Goal: Task Accomplishment & Management: Manage account settings

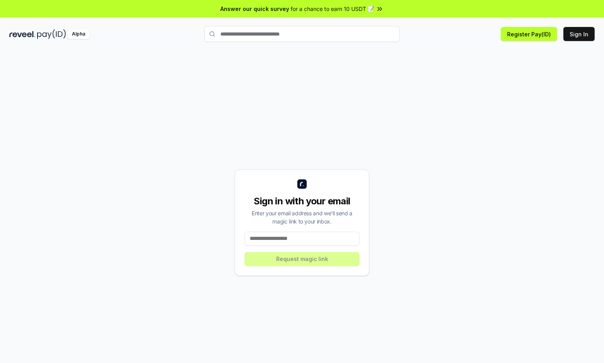
click at [335, 240] on input at bounding box center [302, 239] width 115 height 14
click at [332, 236] on input at bounding box center [302, 239] width 115 height 14
click at [312, 237] on input at bounding box center [302, 239] width 115 height 14
type input "**********"
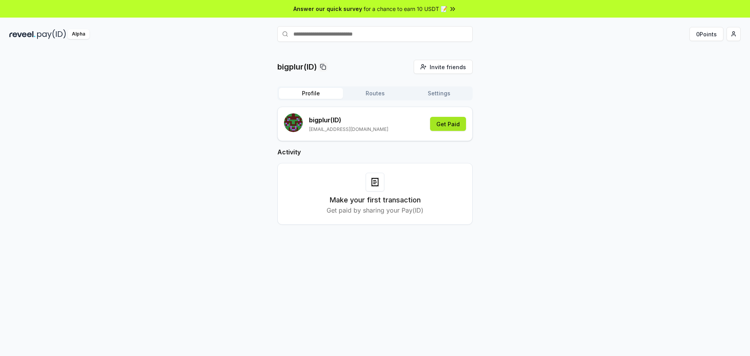
click at [444, 120] on button "Get Paid" at bounding box center [448, 124] width 36 height 14
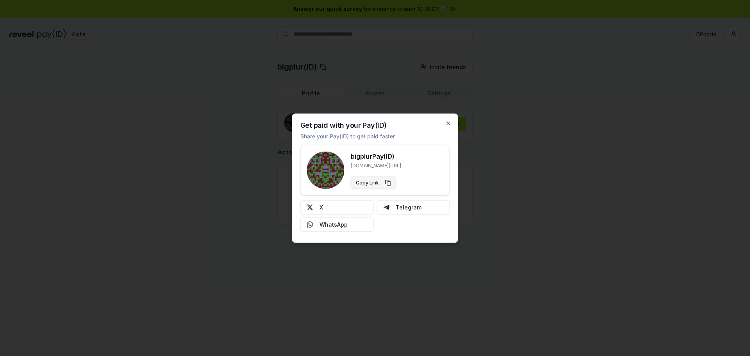
click at [385, 183] on button "Copy Link" at bounding box center [374, 182] width 46 height 12
click at [449, 123] on icon "button" at bounding box center [448, 123] width 6 height 6
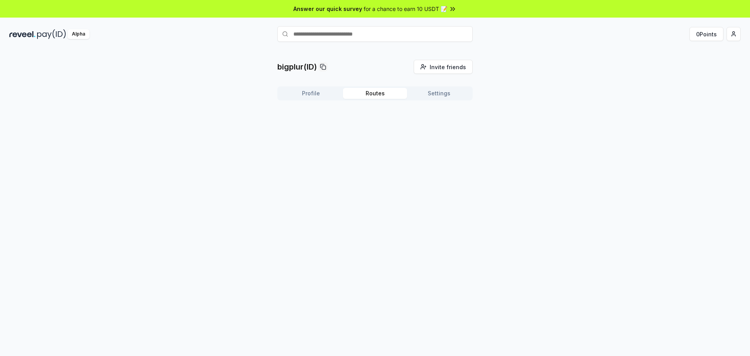
click at [375, 96] on button "Routes" at bounding box center [375, 93] width 64 height 11
click at [299, 86] on div "bigplur(ID) Invite friends Invite Profile Routes Settings Create Route Create y…" at bounding box center [374, 126] width 195 height 132
click at [304, 95] on button "Profile" at bounding box center [311, 93] width 64 height 11
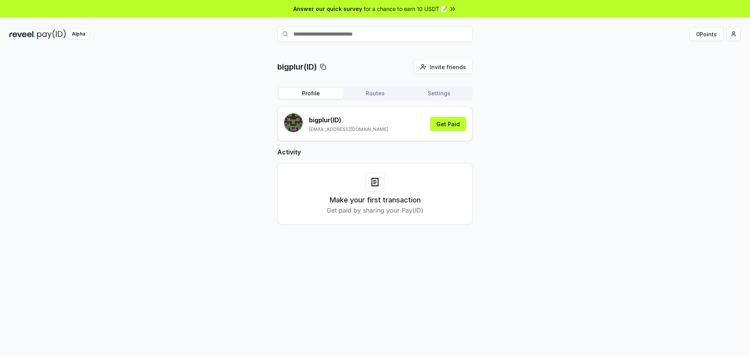
click at [369, 193] on div "Make your first transaction Get paid by sharing your Pay(ID)" at bounding box center [375, 194] width 176 height 42
click at [375, 180] on icon at bounding box center [374, 180] width 2 height 0
